Goal: Task Accomplishment & Management: Manage account settings

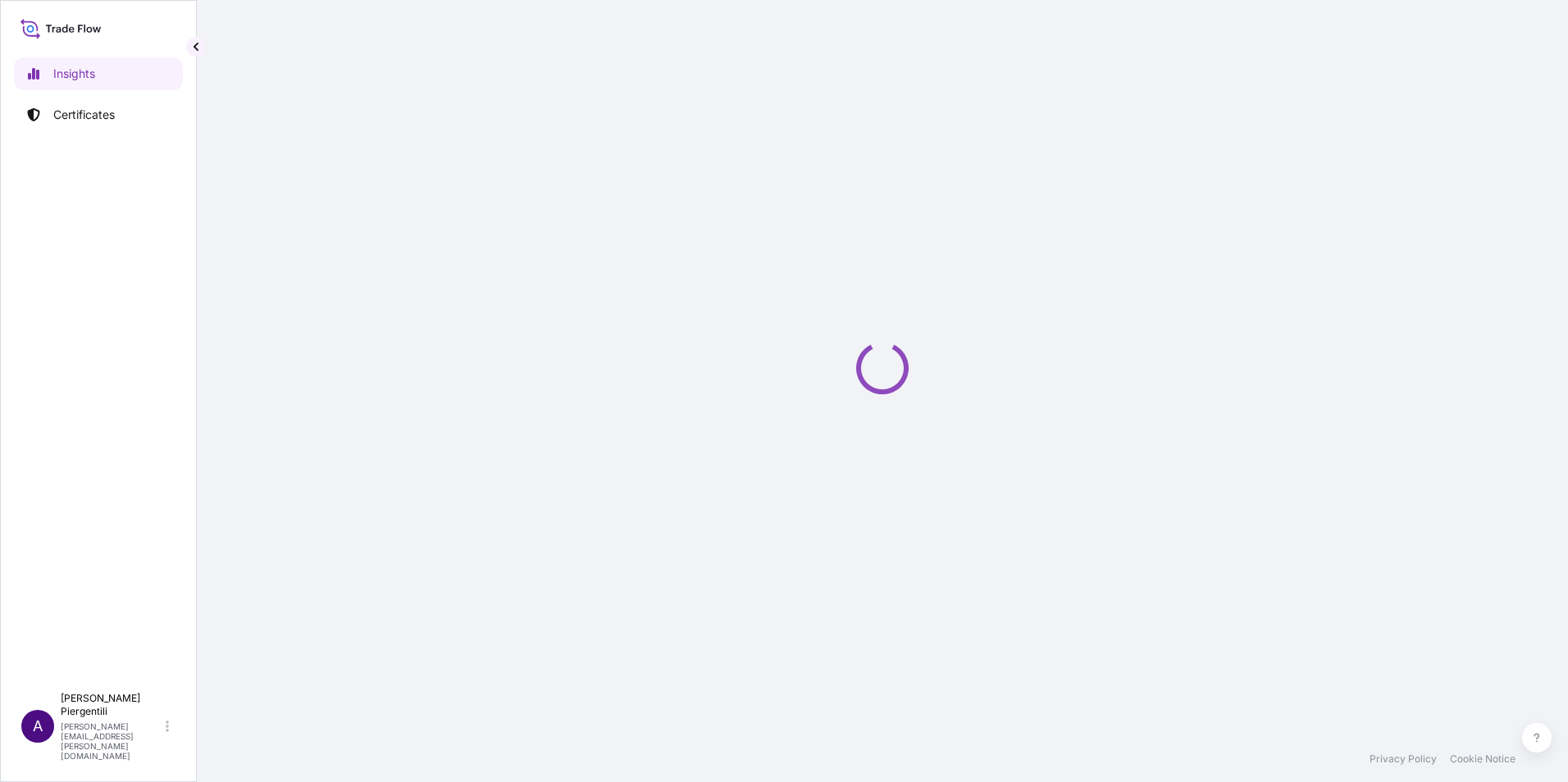
select select "2025"
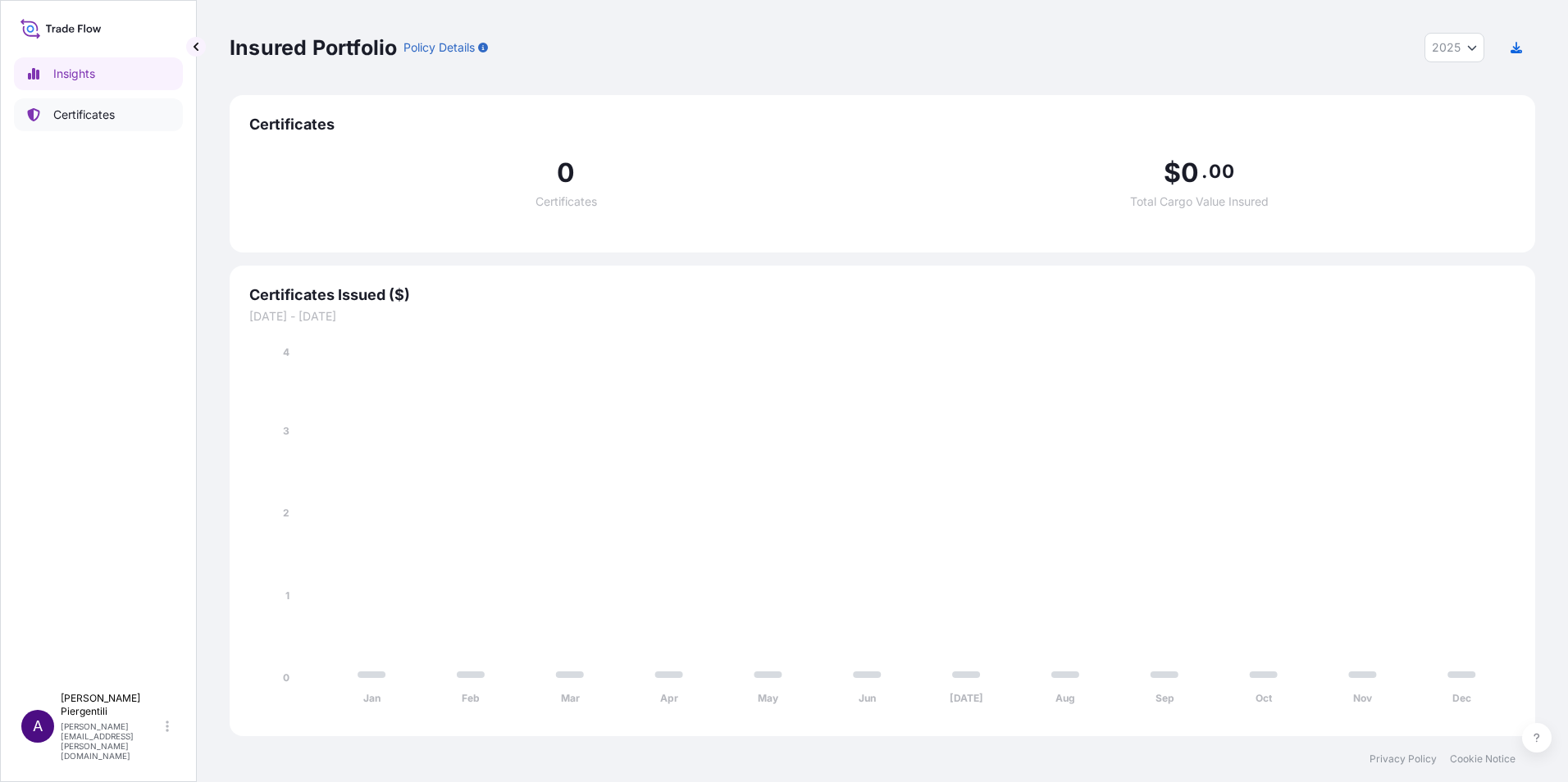
click at [82, 111] on p "Certificates" at bounding box center [84, 114] width 61 height 16
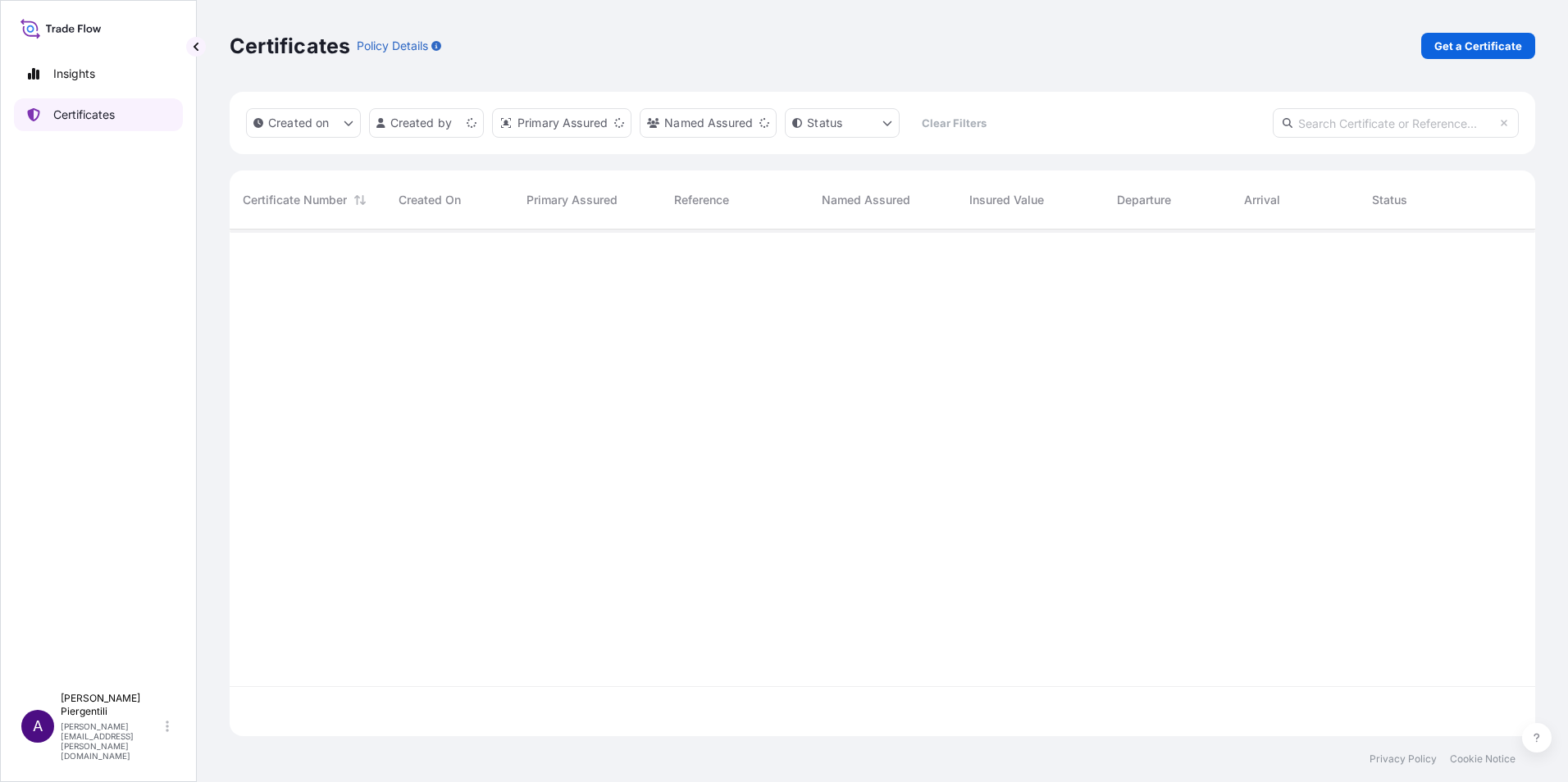
scroll to position [503, 1293]
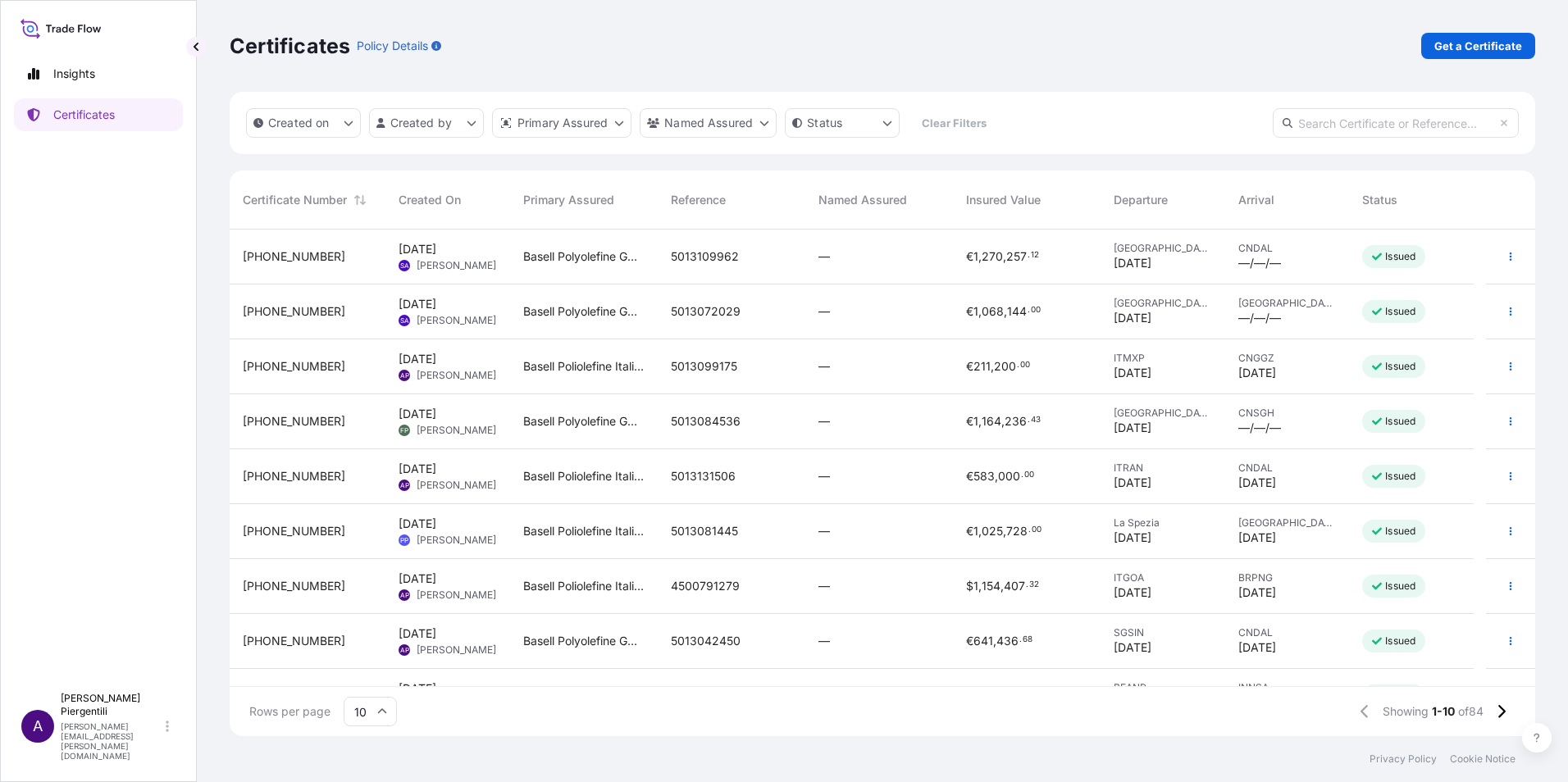
click at [708, 363] on span "5013099175" at bounding box center [704, 366] width 66 height 16
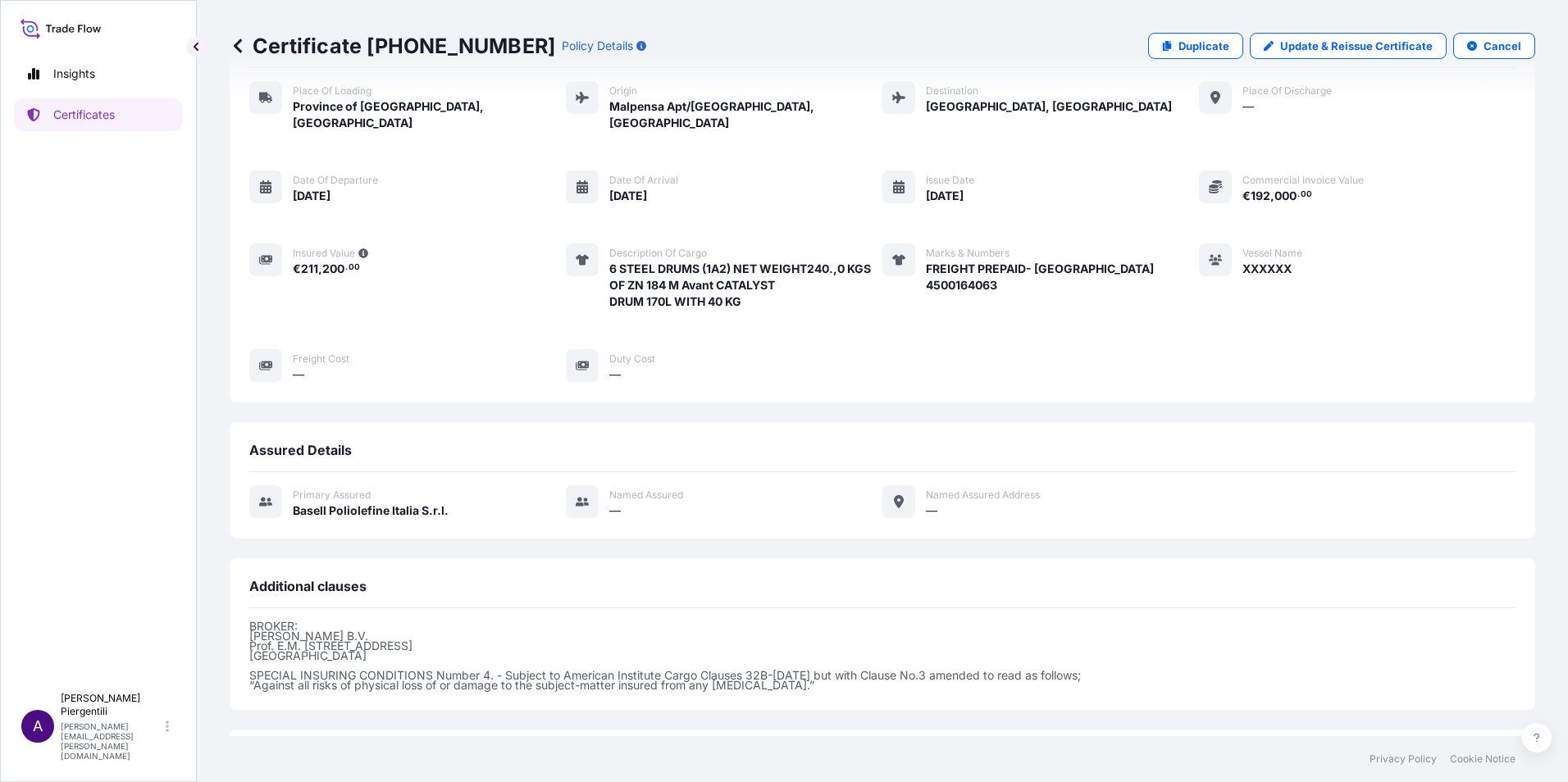
scroll to position [204, 0]
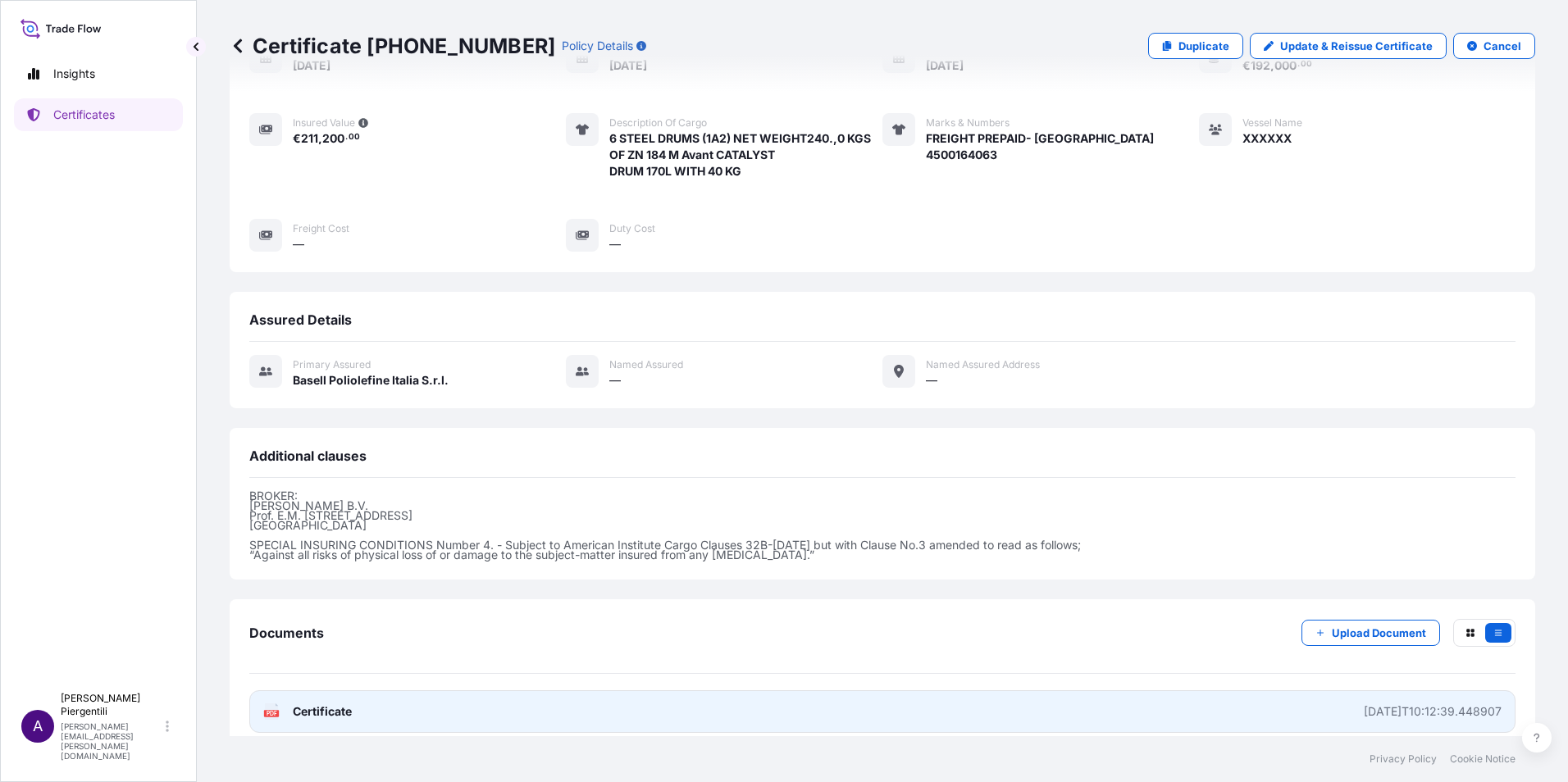
click at [302, 704] on span "Certificate" at bounding box center [321, 711] width 59 height 16
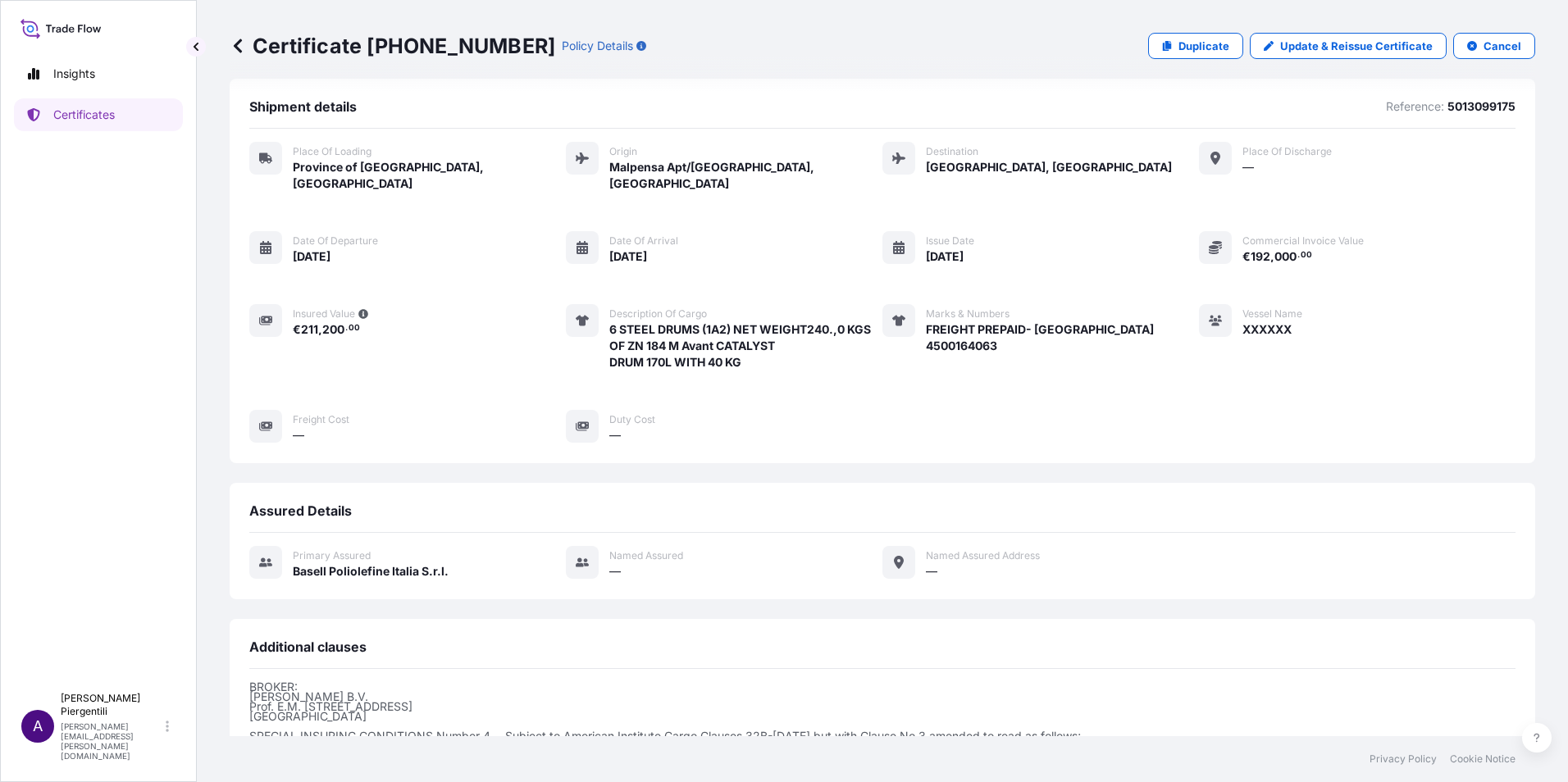
scroll to position [0, 0]
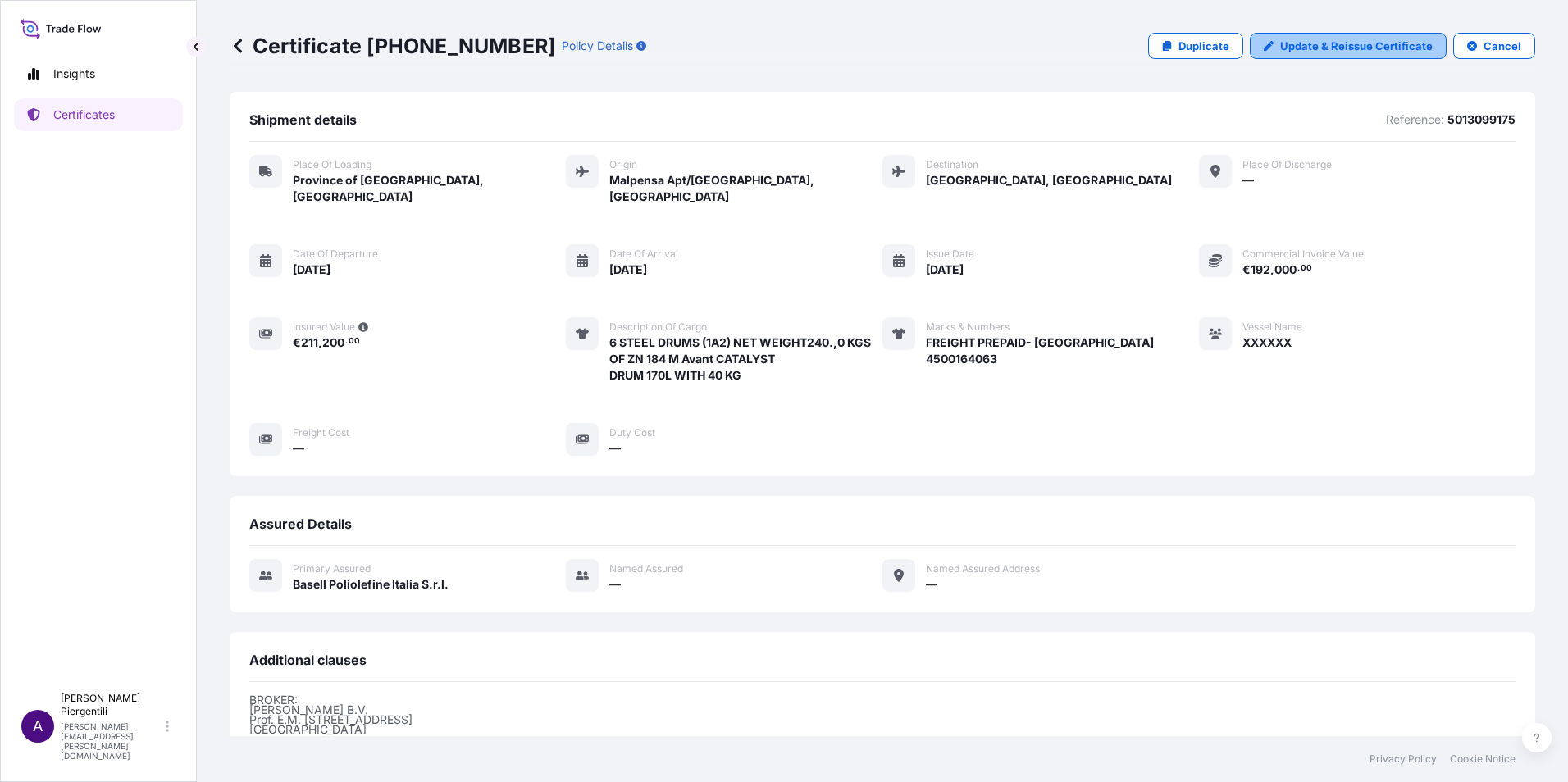
click at [1316, 45] on p "Update & Reissue Certificate" at bounding box center [1356, 45] width 152 height 16
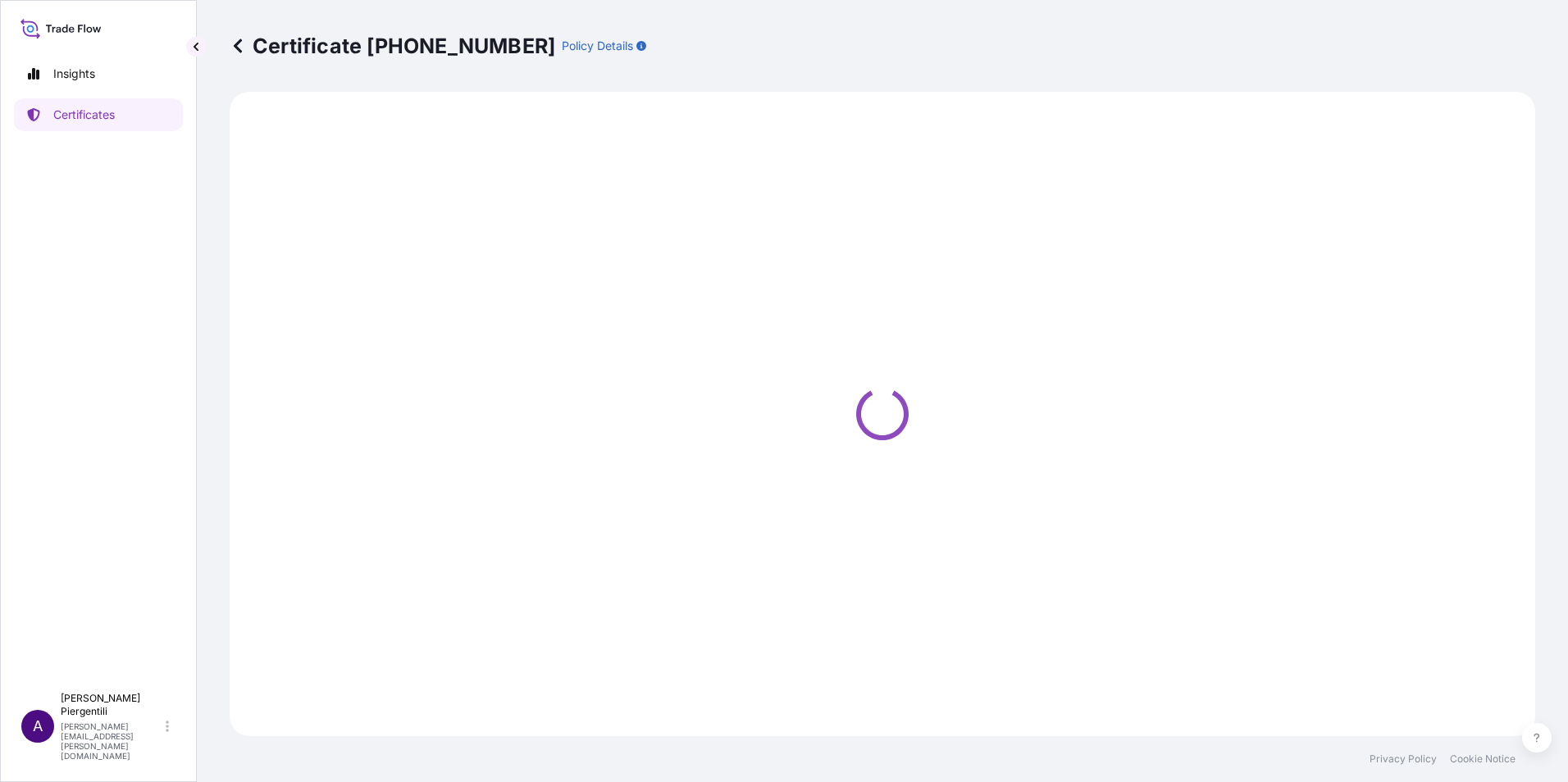
select select "Road / Inland"
select select "Air"
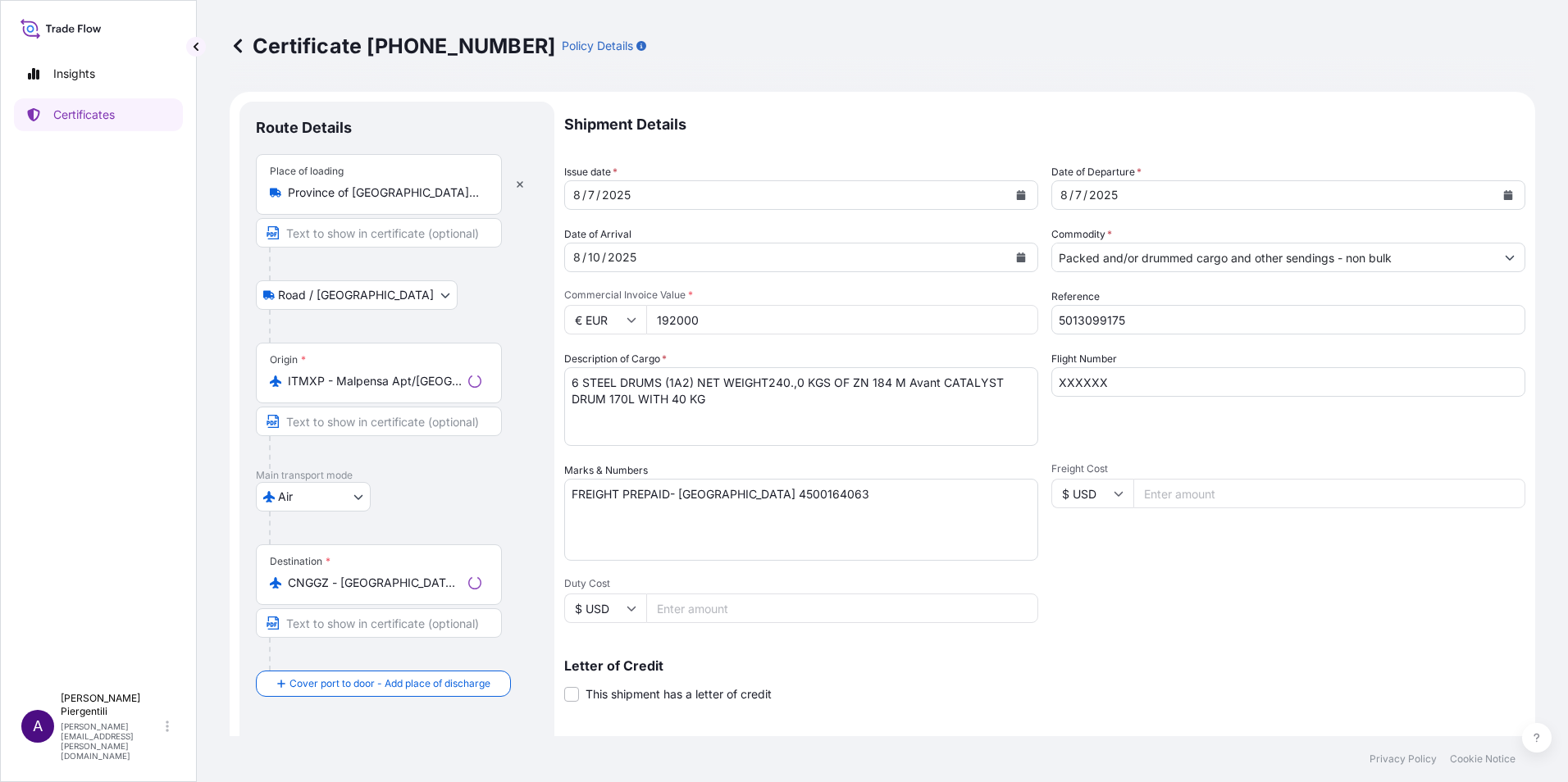
select select "32017"
click at [1115, 378] on input "XXXXXX" at bounding box center [1288, 382] width 474 height 30
click at [1100, 382] on input "XXXXXX" at bounding box center [1288, 382] width 474 height 30
type input "X"
paste input "QR 8942/19"
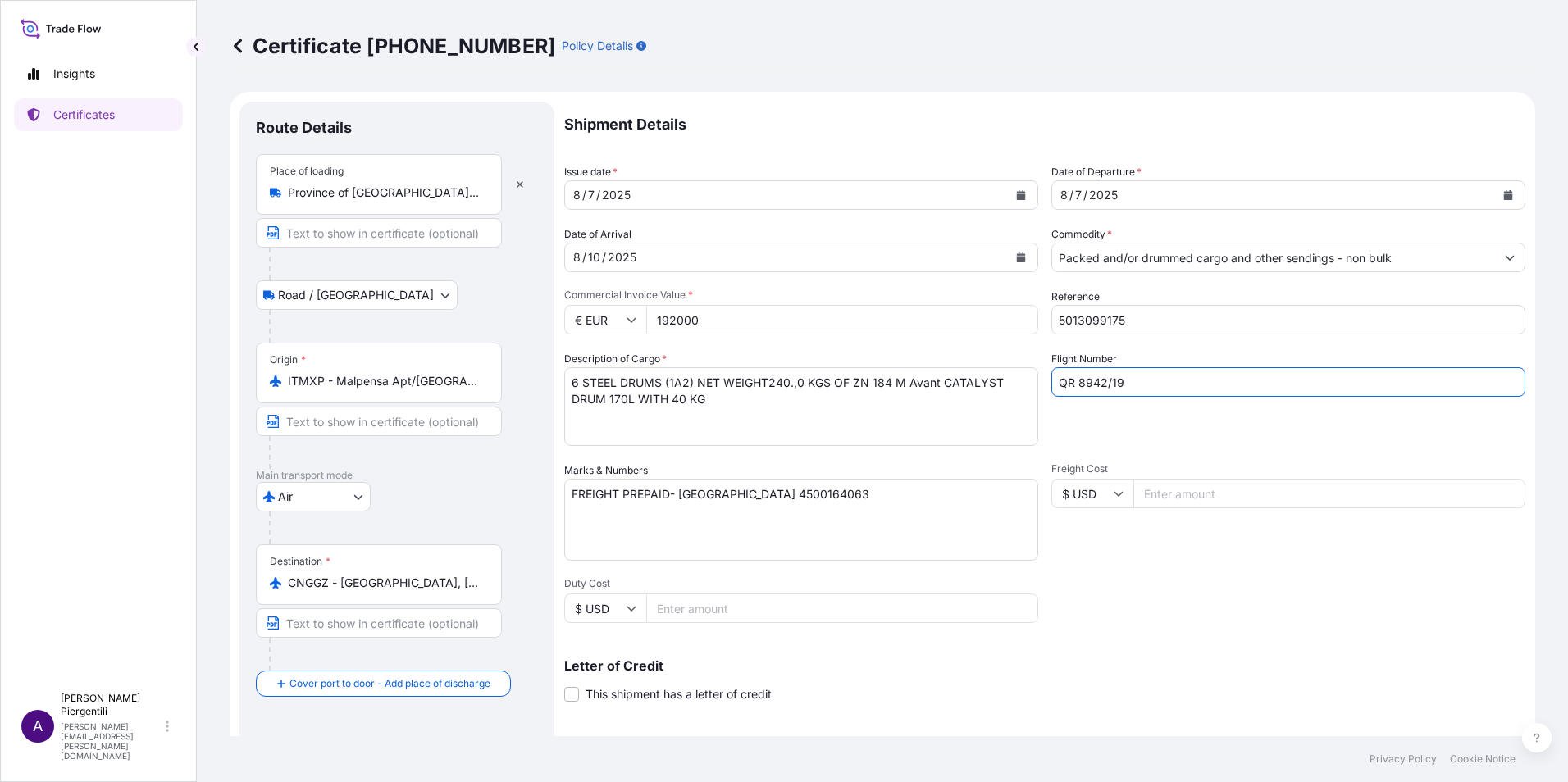
type input "QR 8942/19"
click at [1016, 193] on icon "Calendar" at bounding box center [1021, 196] width 9 height 10
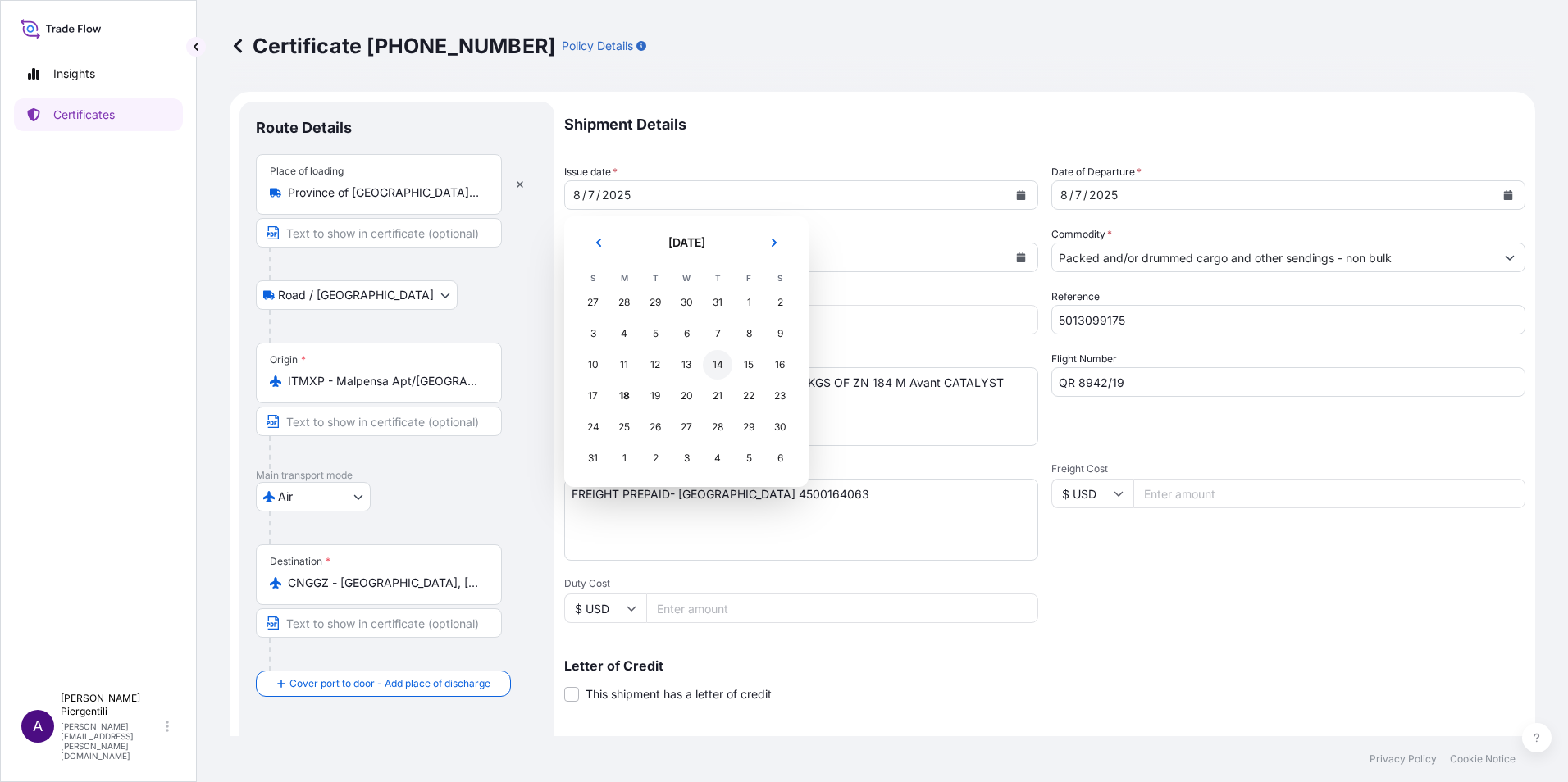
click at [725, 365] on div "14" at bounding box center [717, 365] width 30 height 30
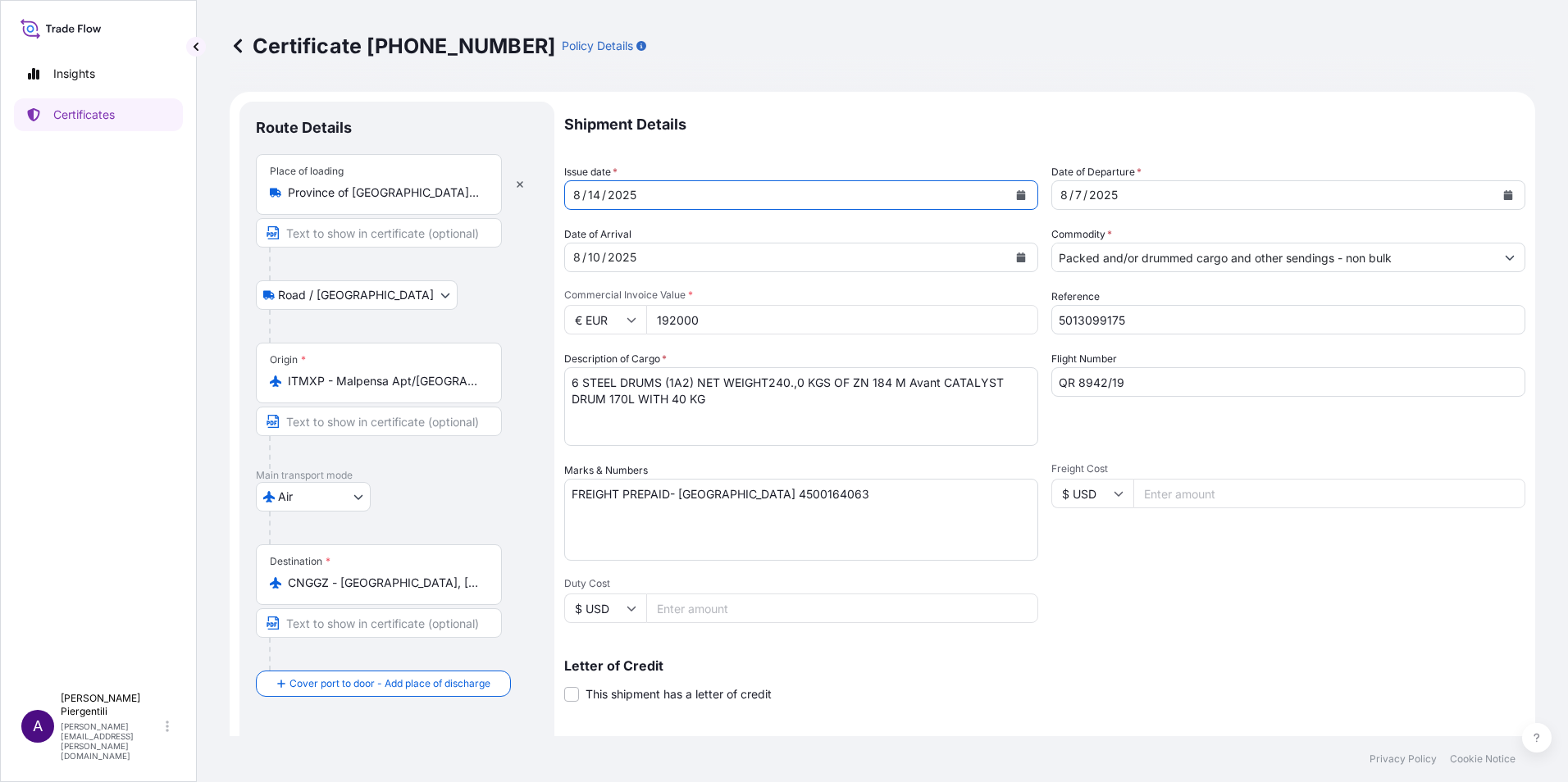
click at [1504, 193] on icon "Calendar" at bounding box center [1509, 196] width 9 height 10
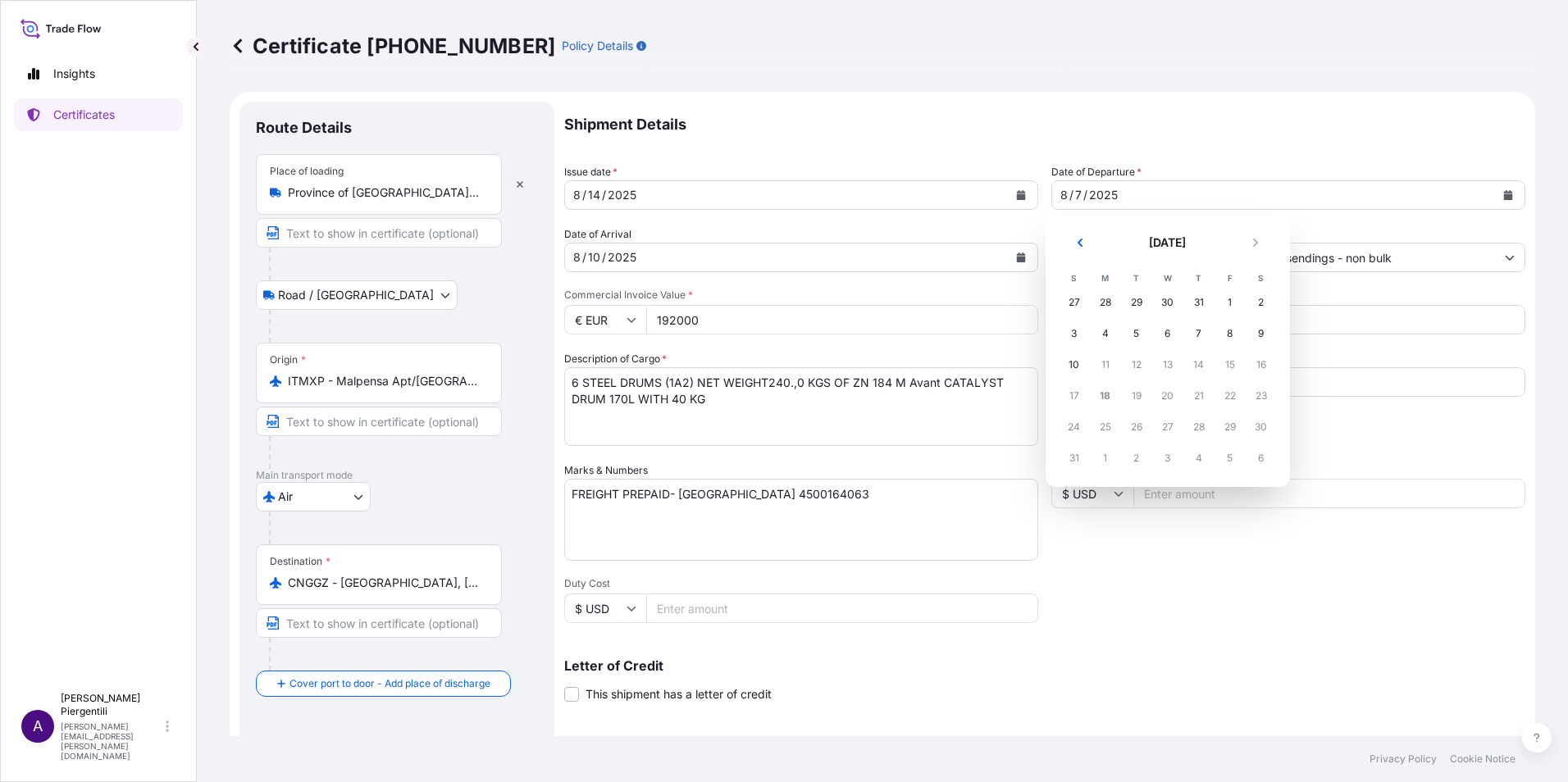
click at [1132, 396] on div "19" at bounding box center [1136, 396] width 30 height 30
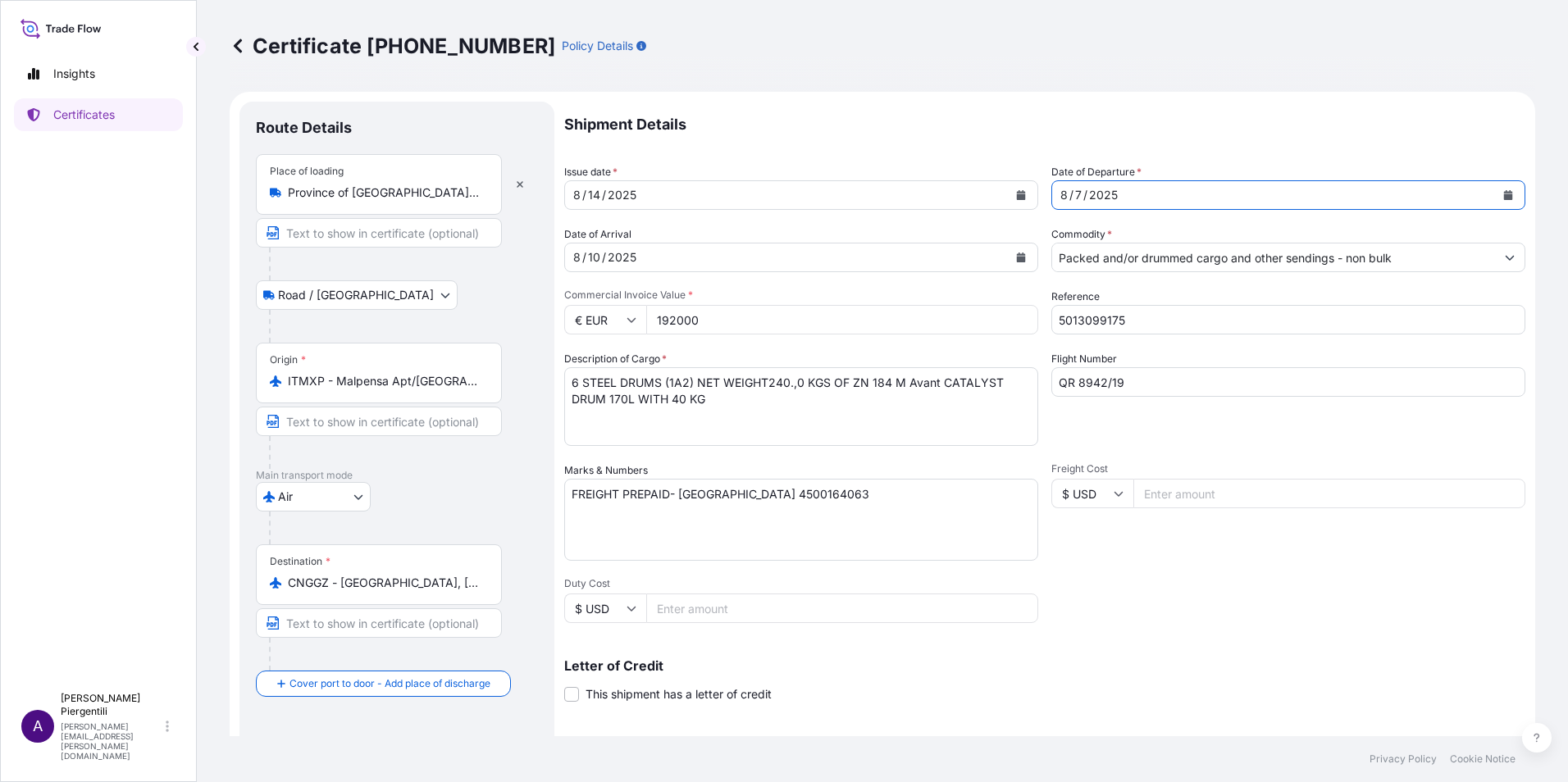
click at [1016, 256] on icon "Calendar" at bounding box center [1021, 258] width 10 height 10
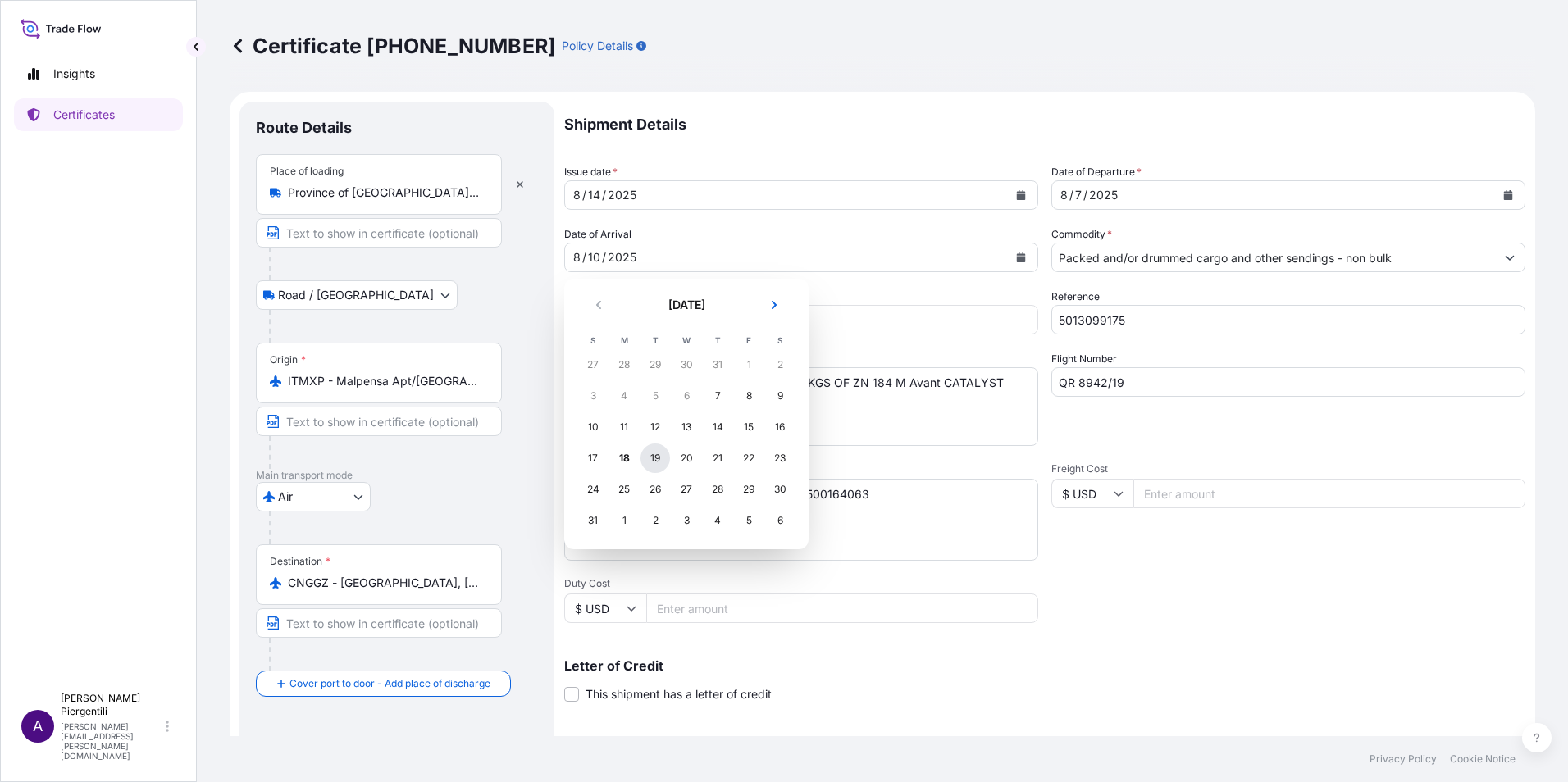
click at [660, 461] on div "19" at bounding box center [655, 458] width 30 height 30
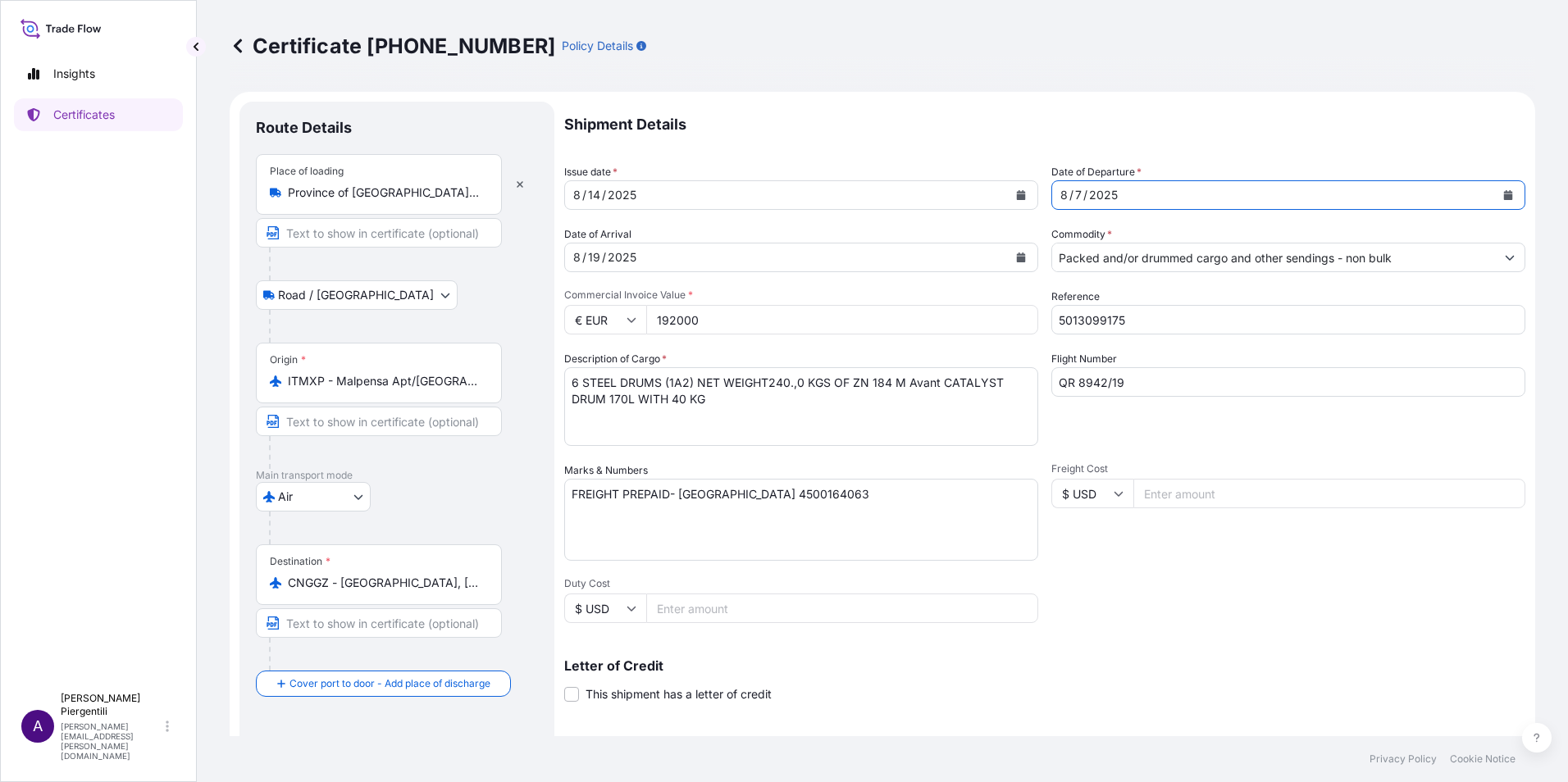
click at [1509, 187] on div "8 / 7 / 2025" at bounding box center [1288, 195] width 474 height 30
click at [1503, 191] on icon "Calendar" at bounding box center [1509, 196] width 10 height 10
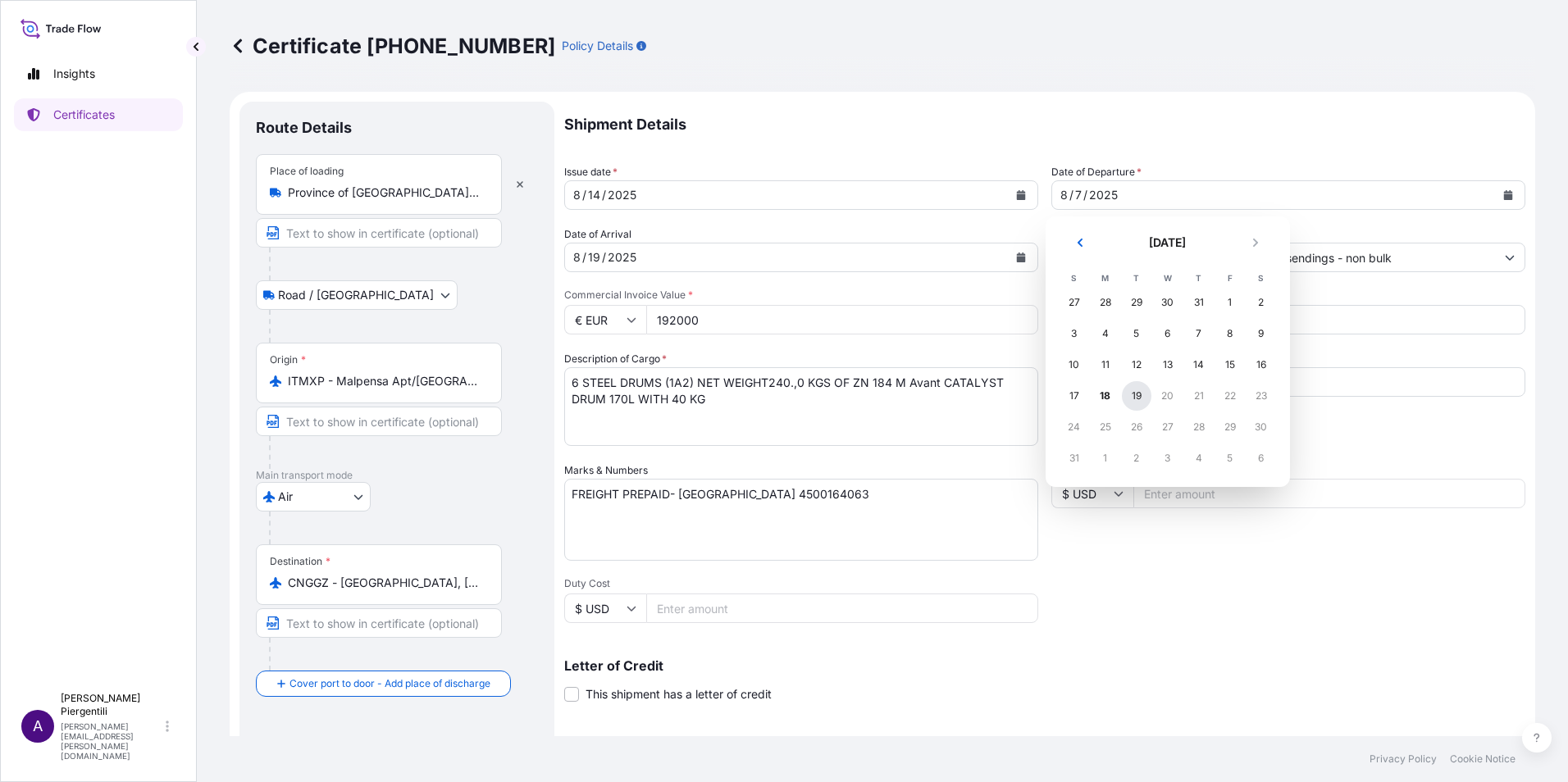
click at [1132, 390] on div "19" at bounding box center [1136, 396] width 30 height 30
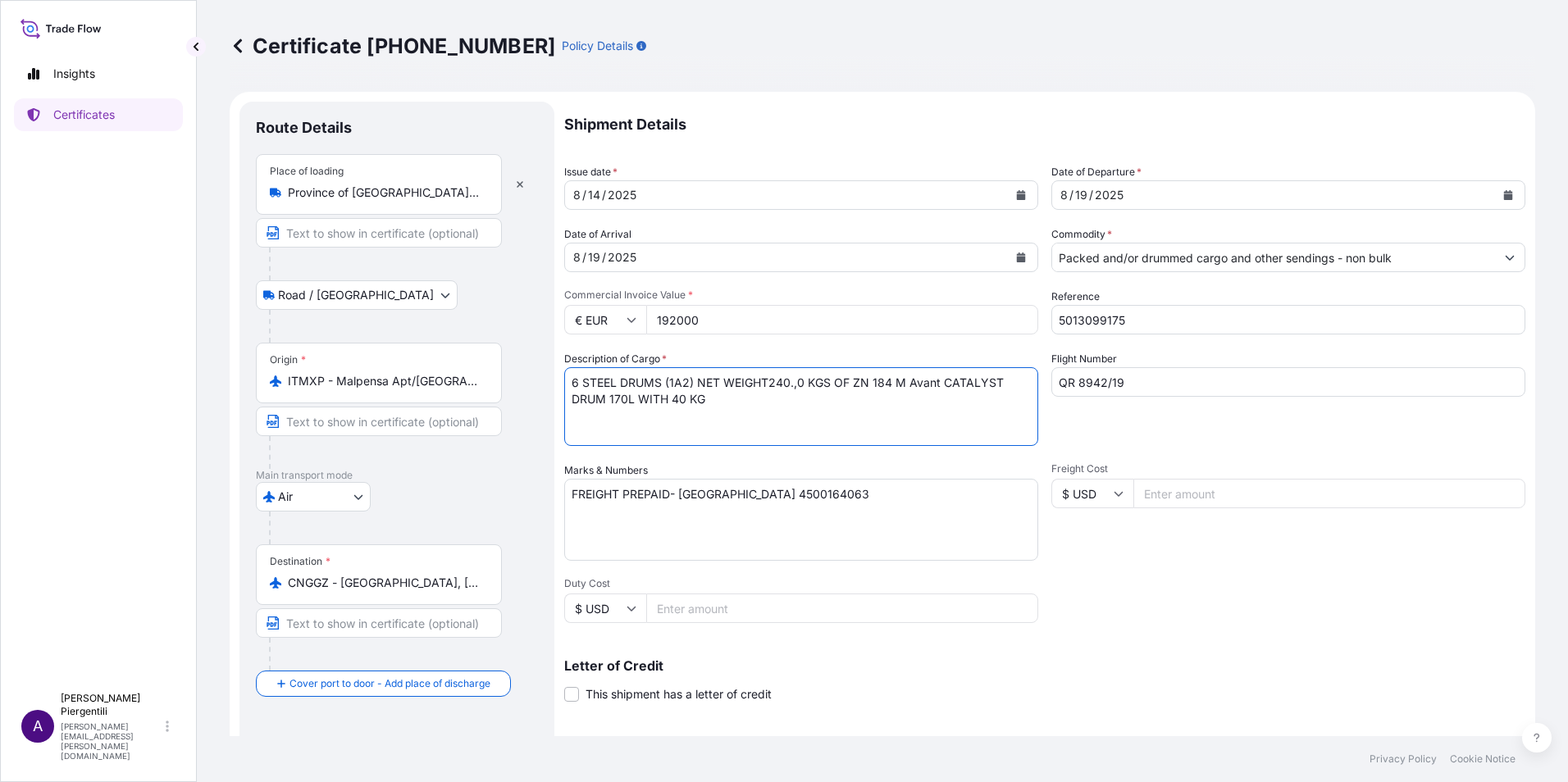
click at [767, 383] on textarea "6 STEEL DRUMS (1A2) NET WEIGHT240.,0 KGS OF ZN 184 M Avant CATALYST DRUM 170L W…" at bounding box center [801, 406] width 474 height 79
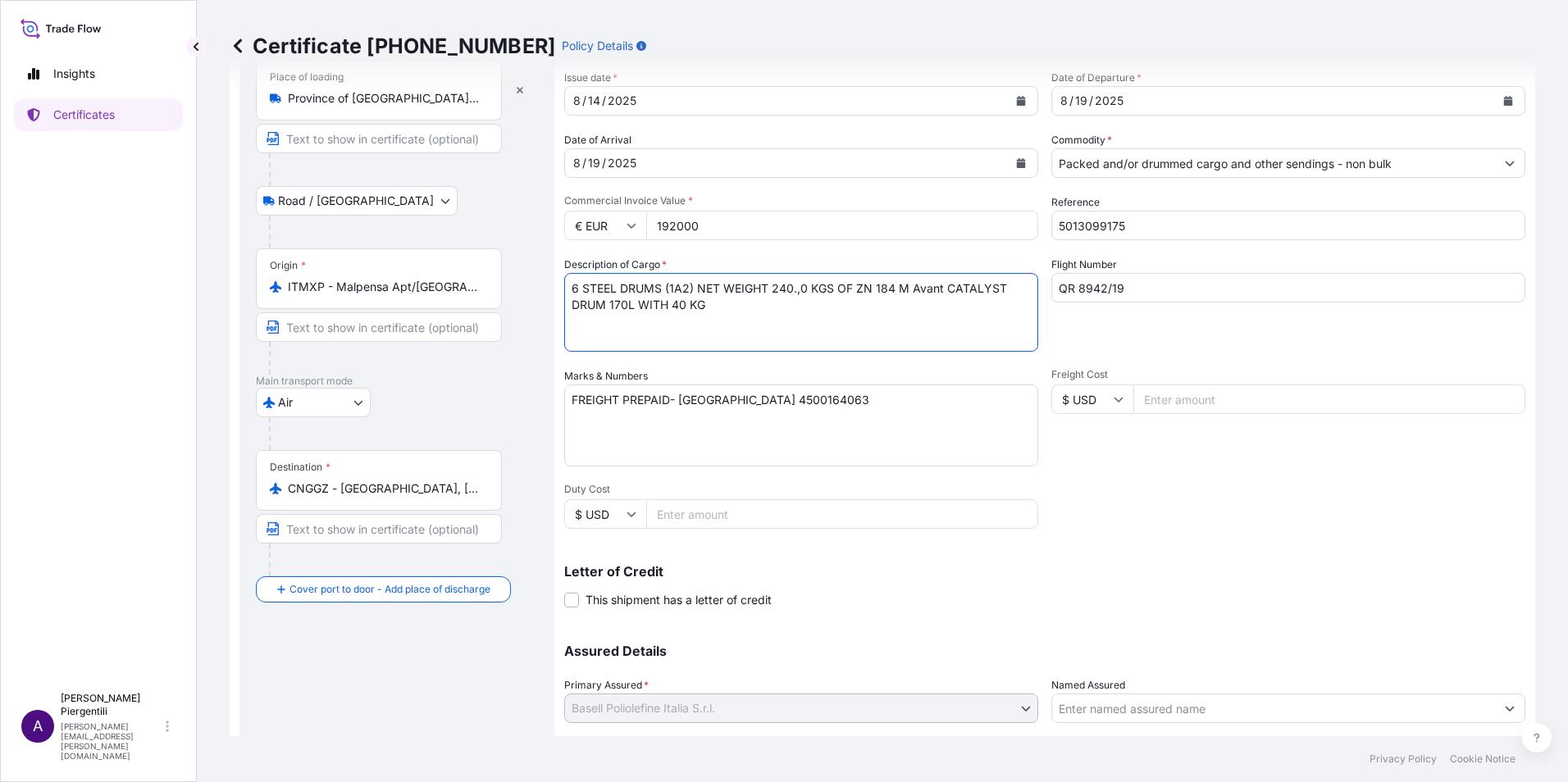
scroll to position [202, 0]
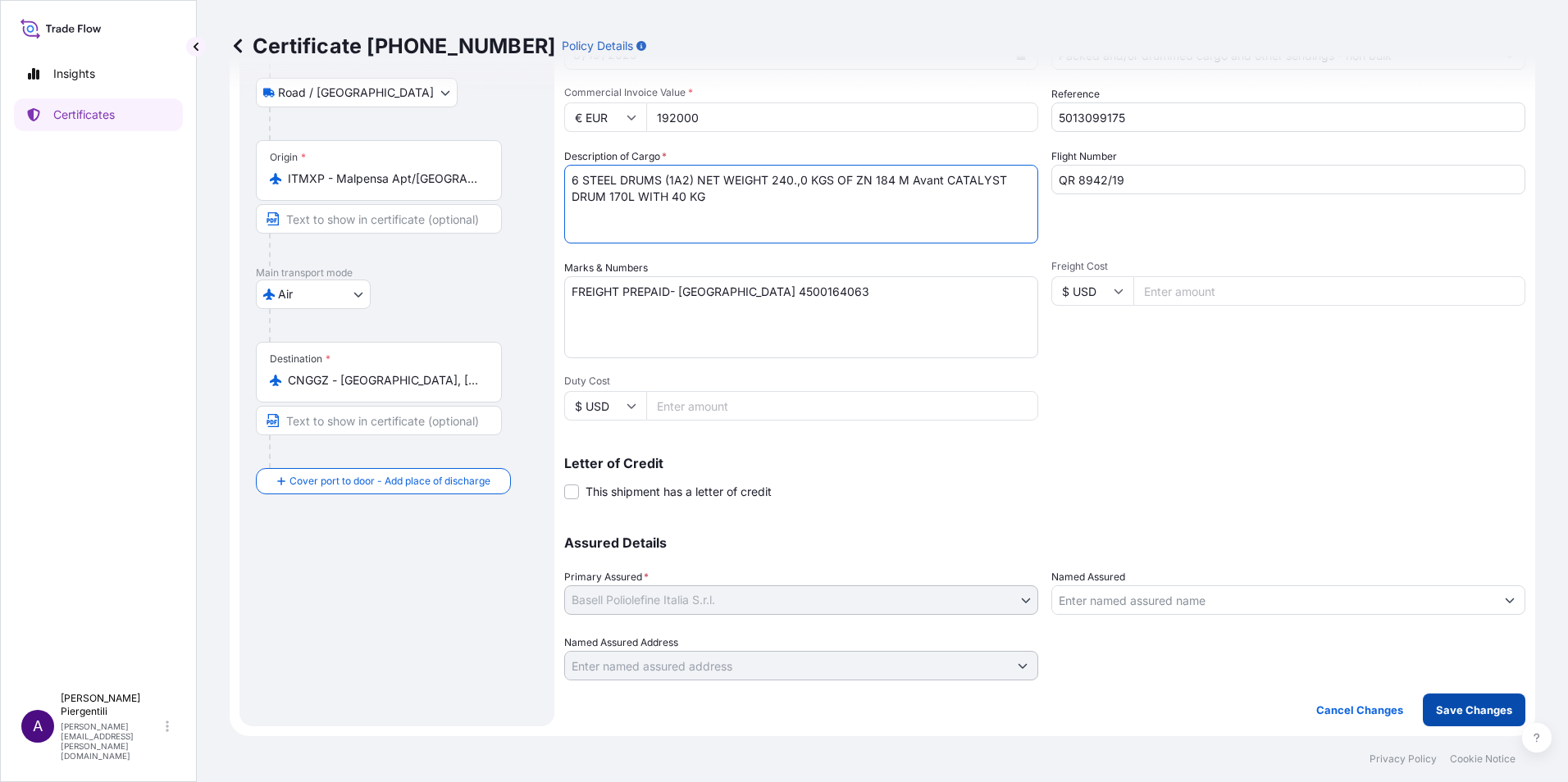
type textarea "6 STEEL DRUMS (1A2) NET WEIGHT 240.,0 KGS OF ZN 184 M Avant CATALYST DRUM 170L …"
click at [1446, 706] on p "Save Changes" at bounding box center [1474, 710] width 76 height 16
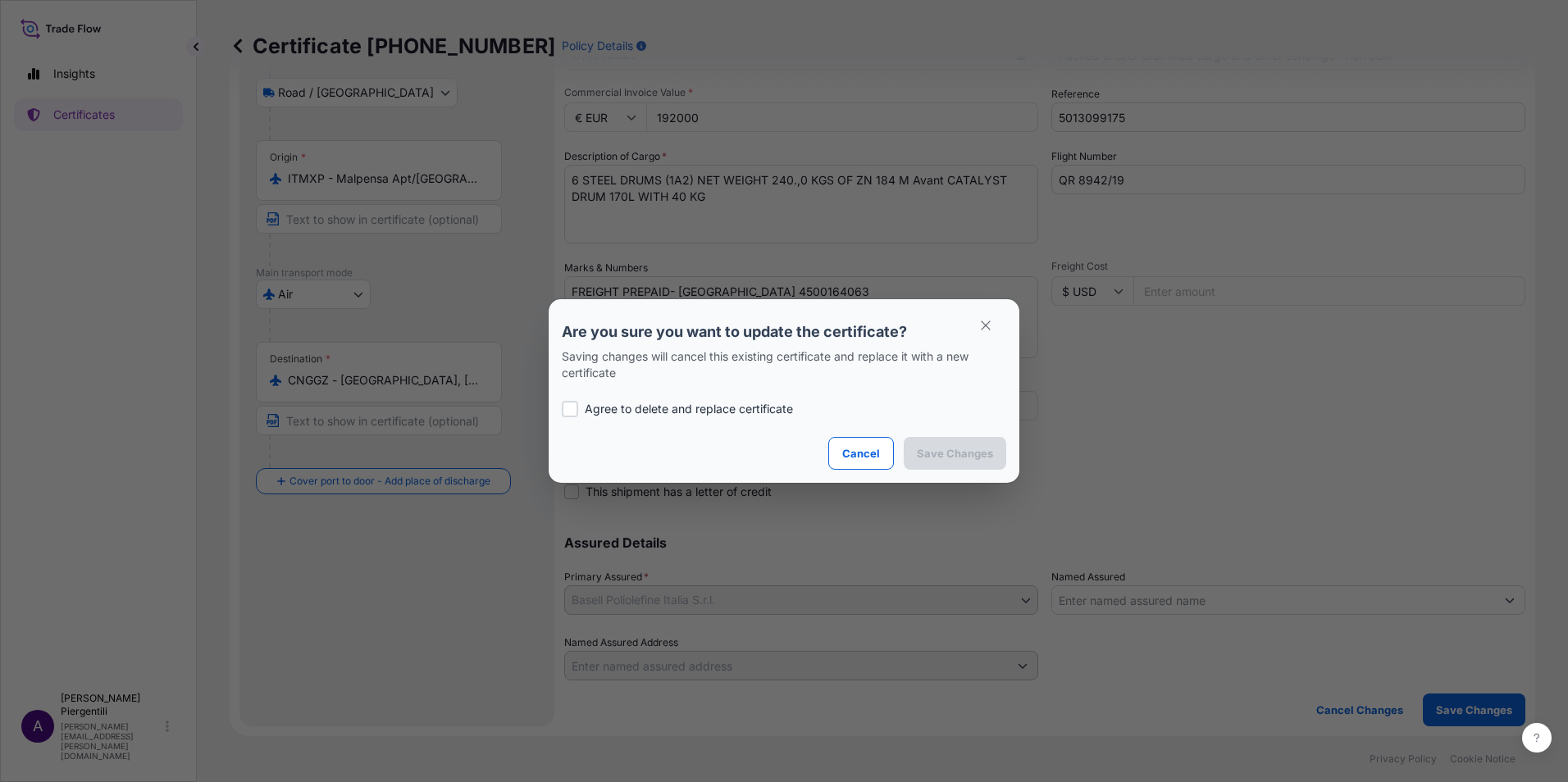
click at [571, 407] on div at bounding box center [569, 409] width 16 height 16
checkbox input "true"
click at [960, 455] on p "Save Changes" at bounding box center [955, 453] width 76 height 16
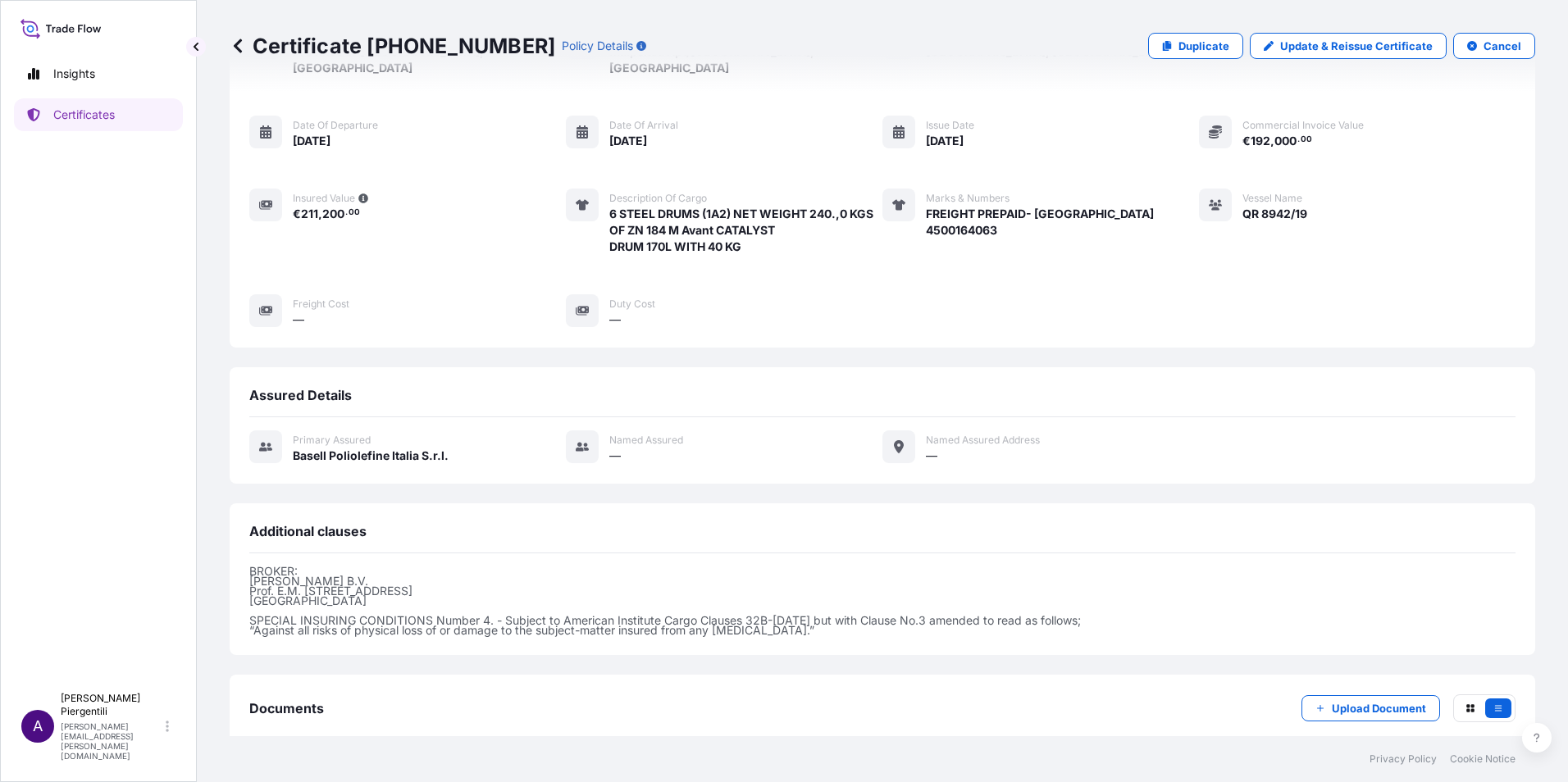
scroll to position [204, 0]
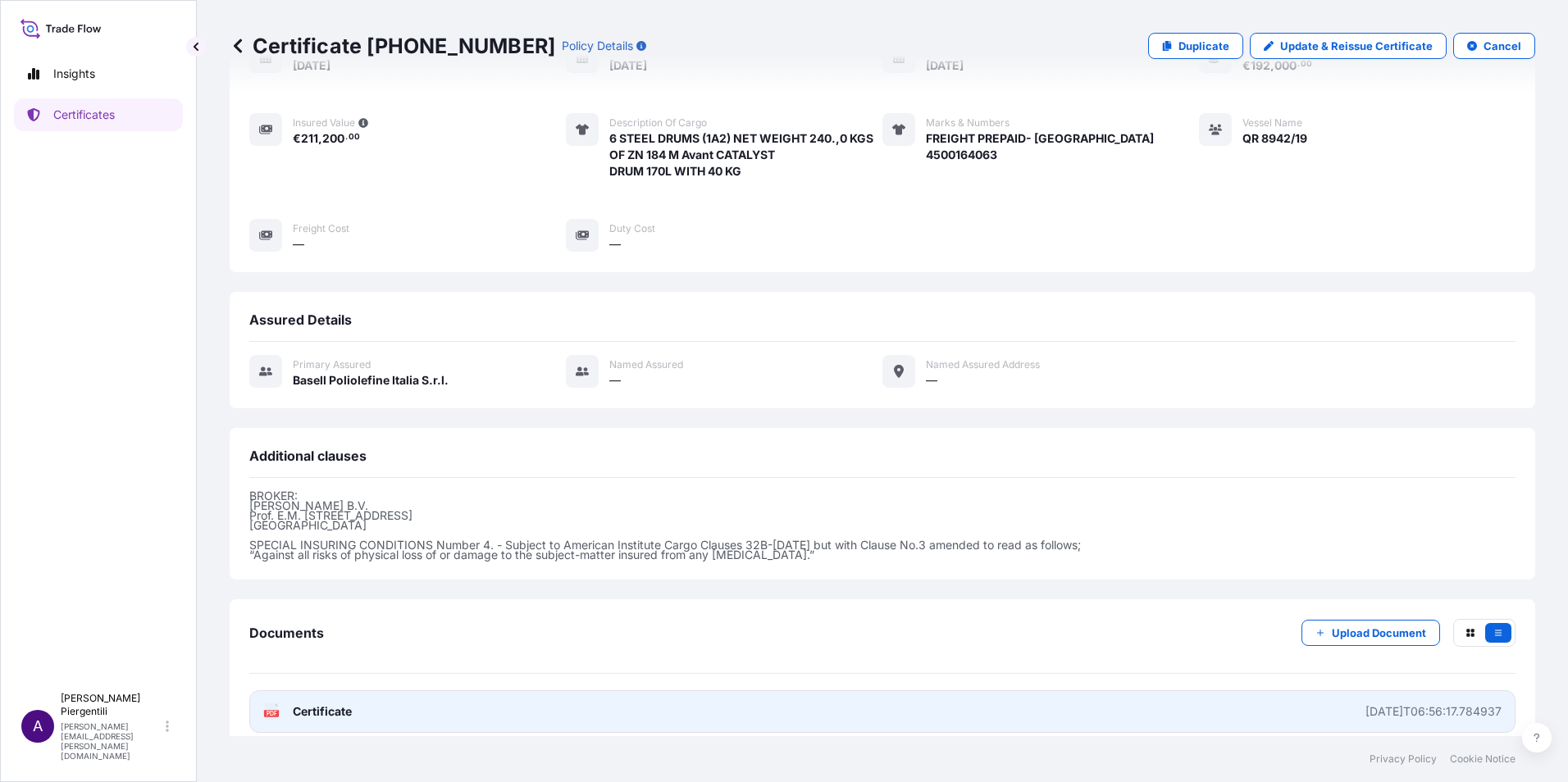
click at [314, 704] on span "Certificate" at bounding box center [321, 711] width 59 height 16
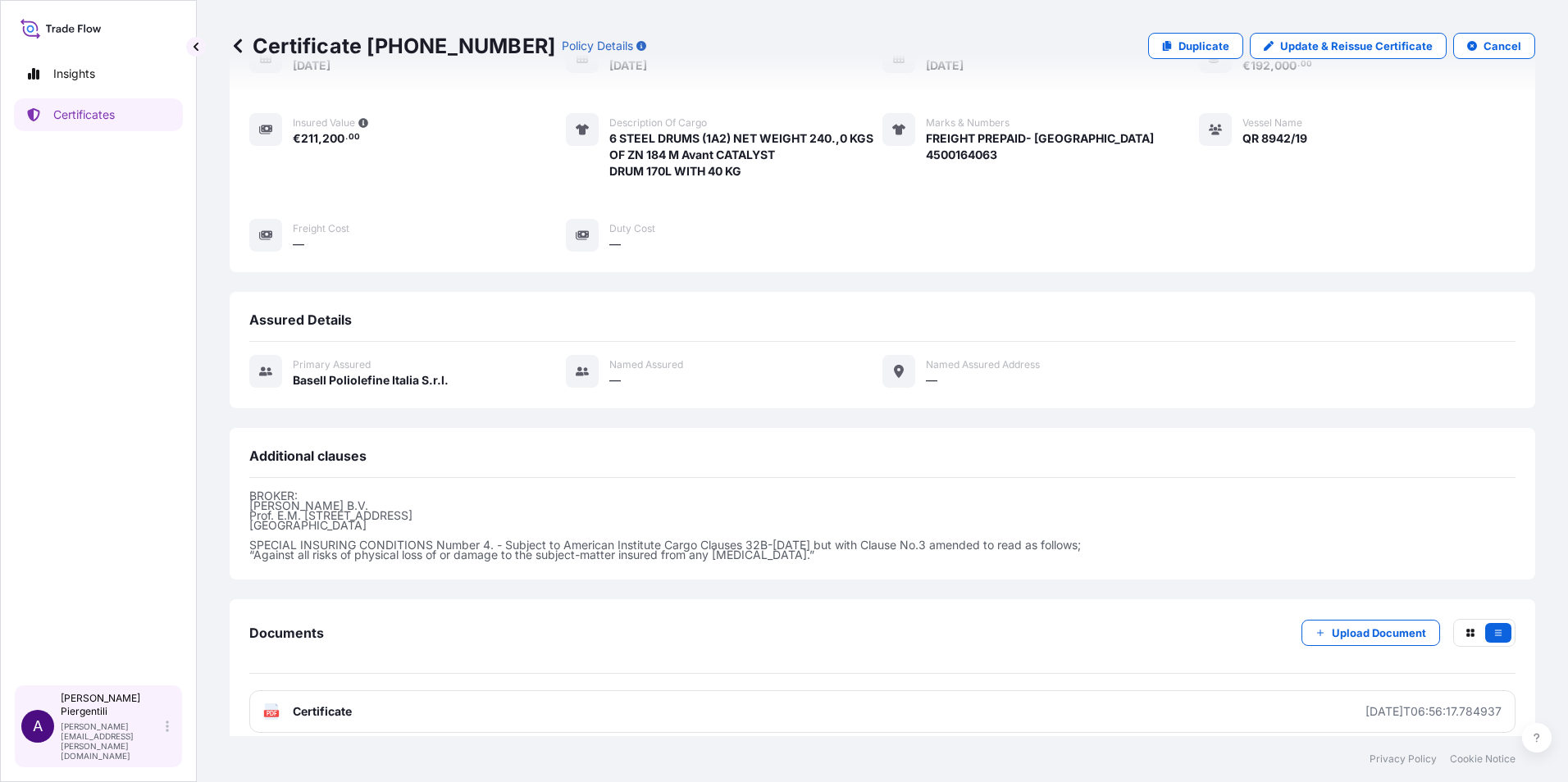
drag, startPoint x: 73, startPoint y: 756, endPoint x: 81, endPoint y: 751, distance: 9.4
click at [74, 757] on p "annamaria.piergentili@lyondellbasell.com" at bounding box center [111, 741] width 102 height 39
